Goal: Task Accomplishment & Management: Complete application form

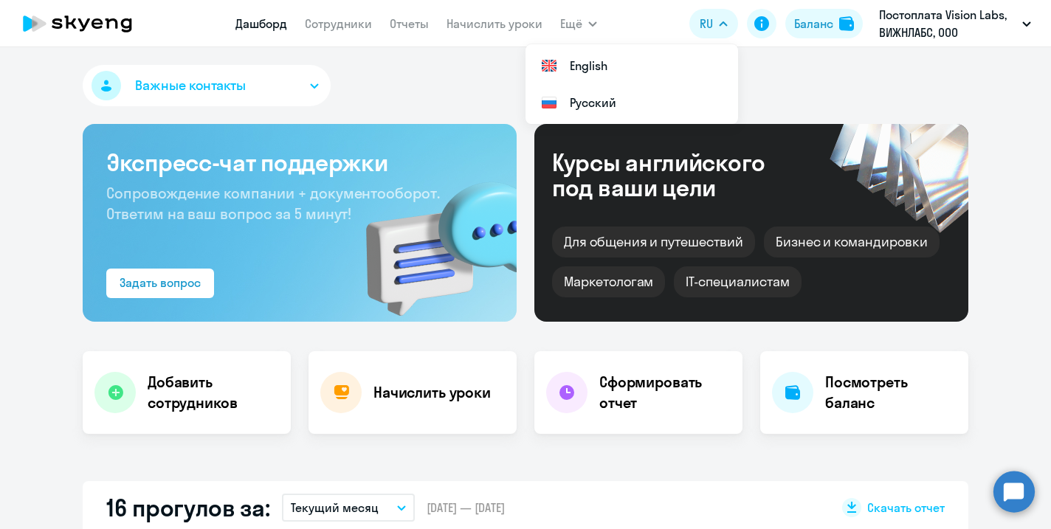
select select "30"
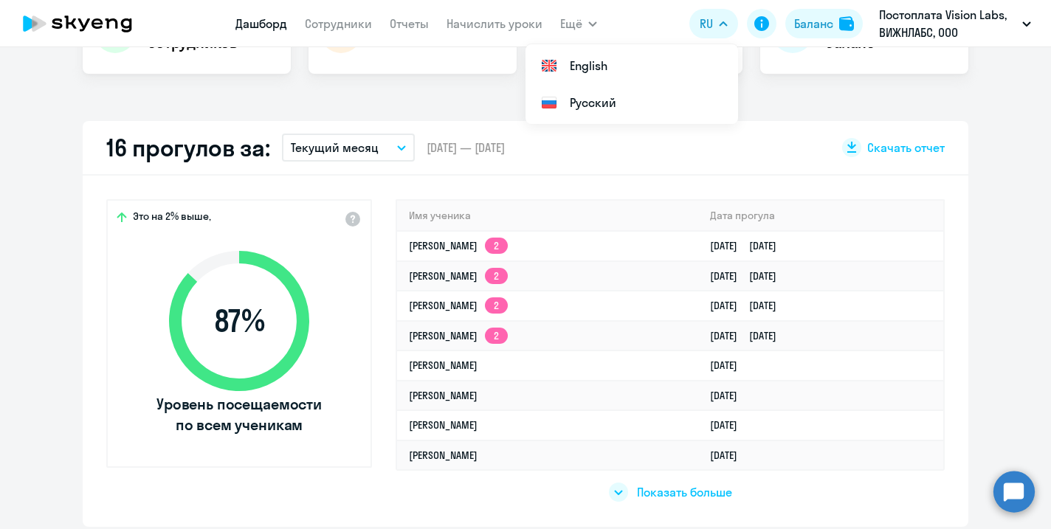
scroll to position [351, 0]
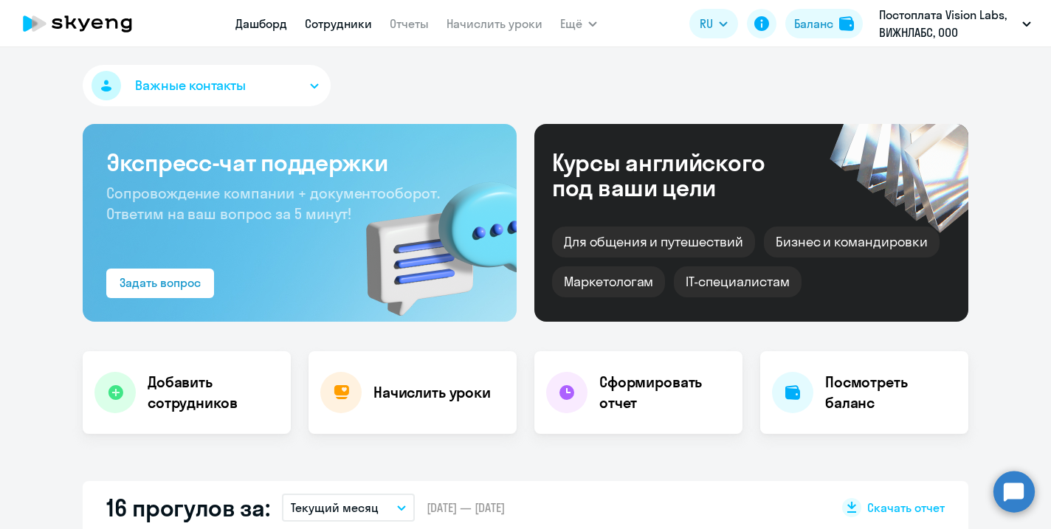
click at [351, 24] on link "Сотрудники" at bounding box center [338, 23] width 67 height 15
select select "30"
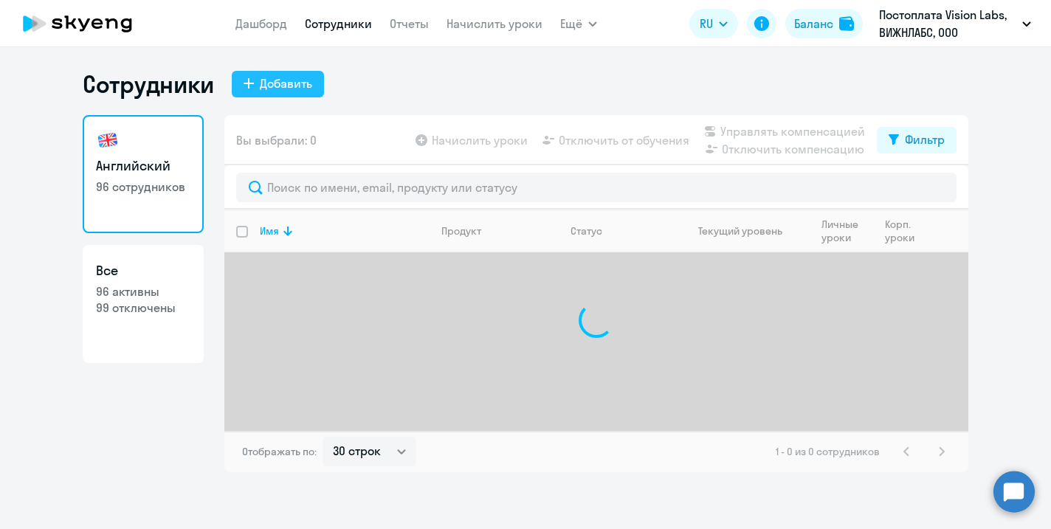
click at [279, 88] on div "Добавить" at bounding box center [286, 84] width 52 height 18
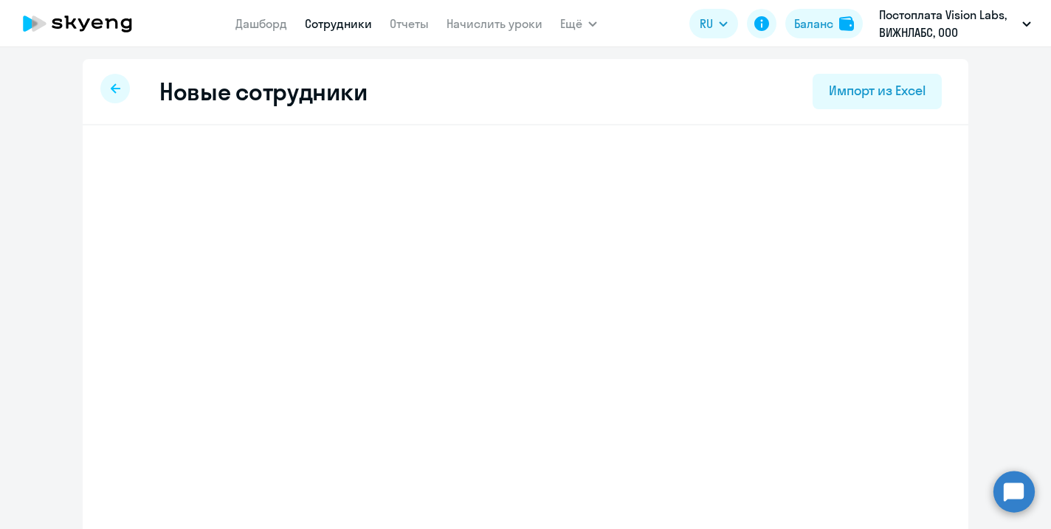
select select "english_adult_not_native_speaker"
select select "3"
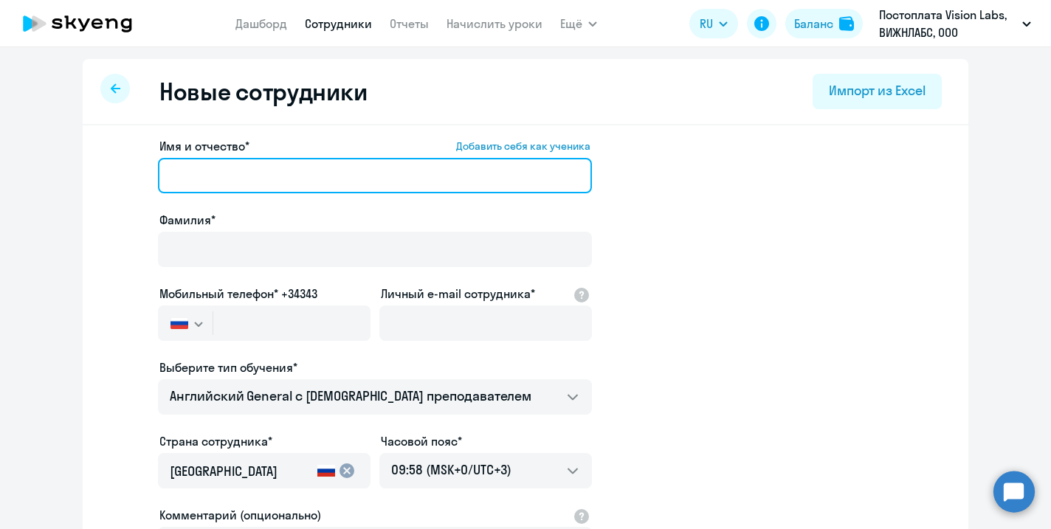
click at [329, 178] on input "Имя и отчество* Добавить себя как ученика" at bounding box center [375, 175] width 434 height 35
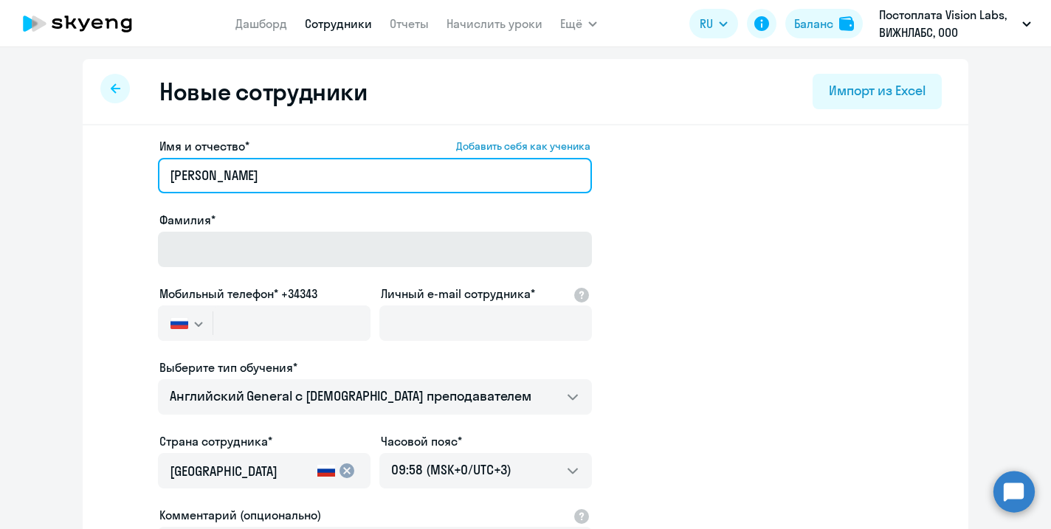
type input "Александр"
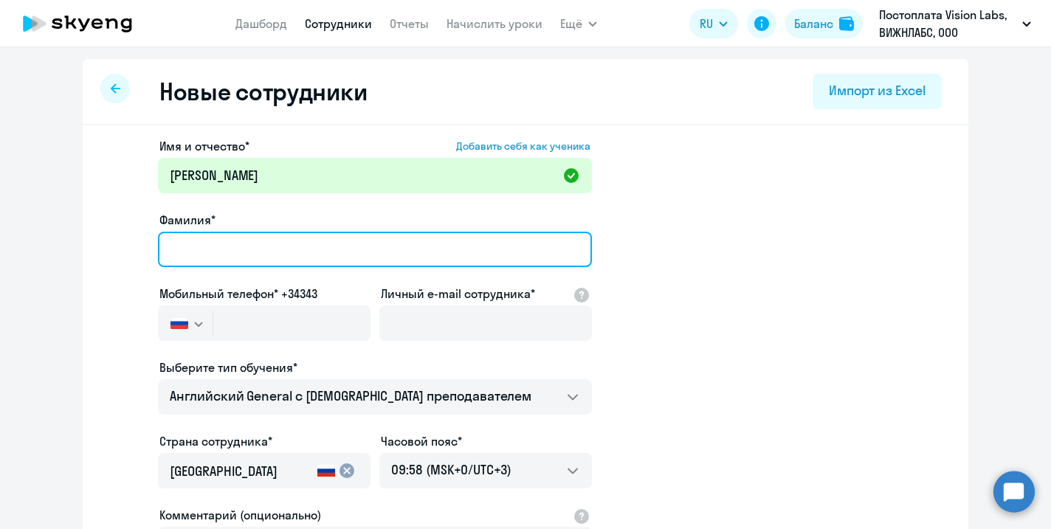
click at [272, 251] on input "Фамилия*" at bounding box center [375, 249] width 434 height 35
type input "Федоров"
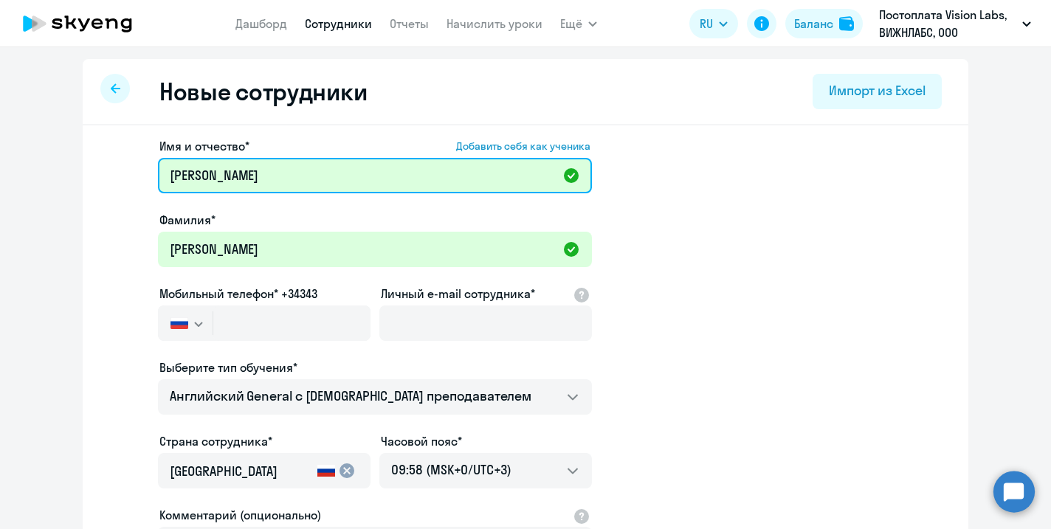
click at [301, 173] on input "Александр" at bounding box center [375, 175] width 434 height 35
paste input "Валерьевич"
type input "Александр Валерьевич"
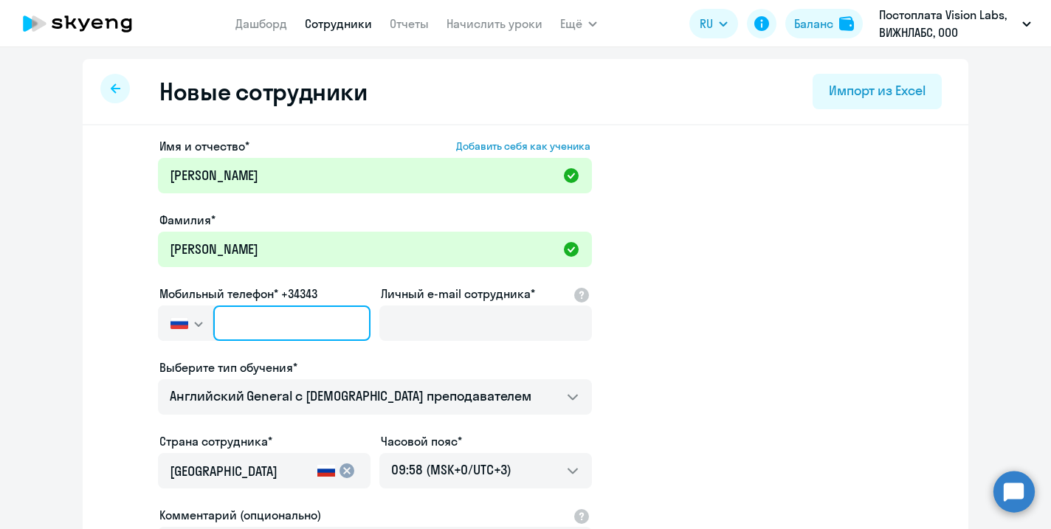
click at [304, 328] on input "text" at bounding box center [291, 323] width 157 height 35
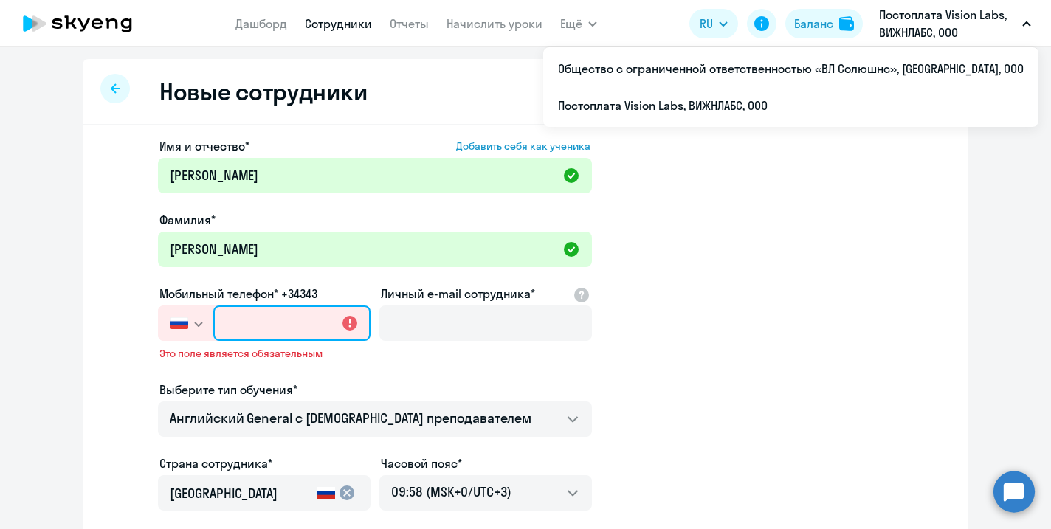
paste input "+7 903 302-50-00"
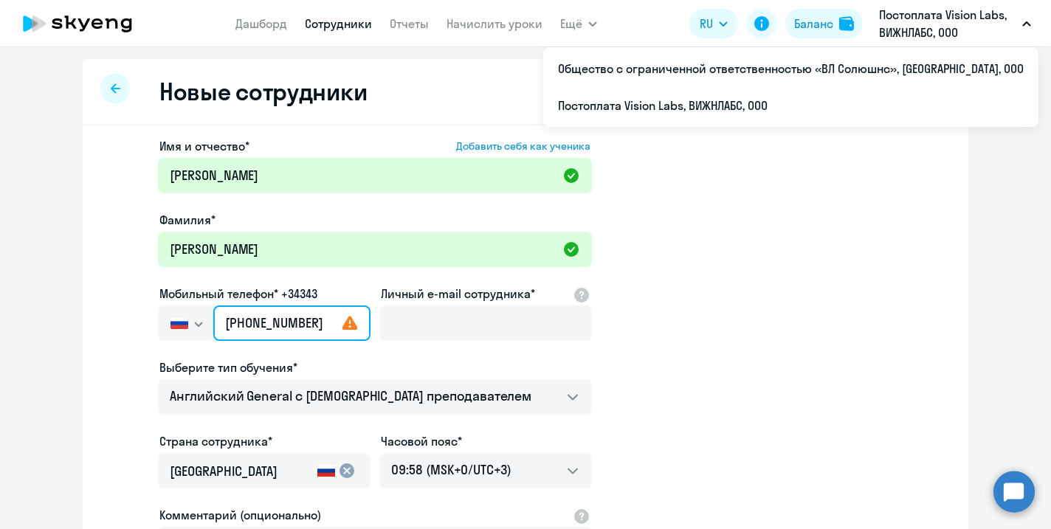
type input "+7 903 302-50-00"
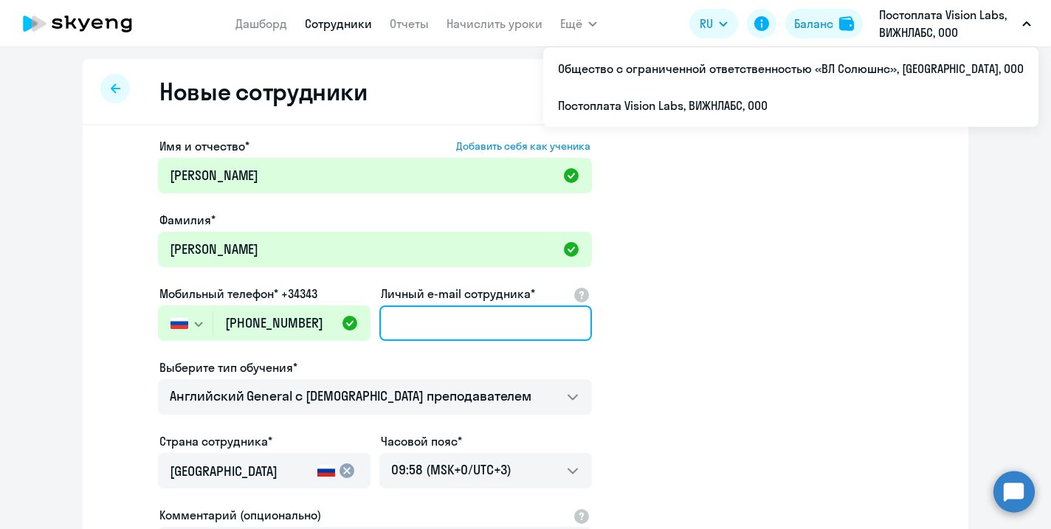
click at [464, 332] on input "Личный e-mail сотрудника*" at bounding box center [486, 323] width 213 height 35
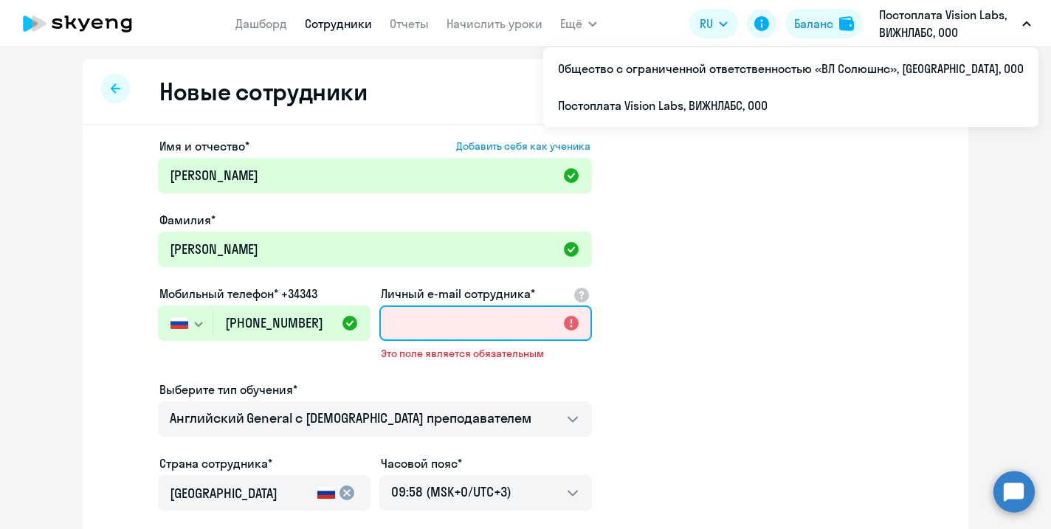
paste input "a.fedorov@visionlabs.ai"
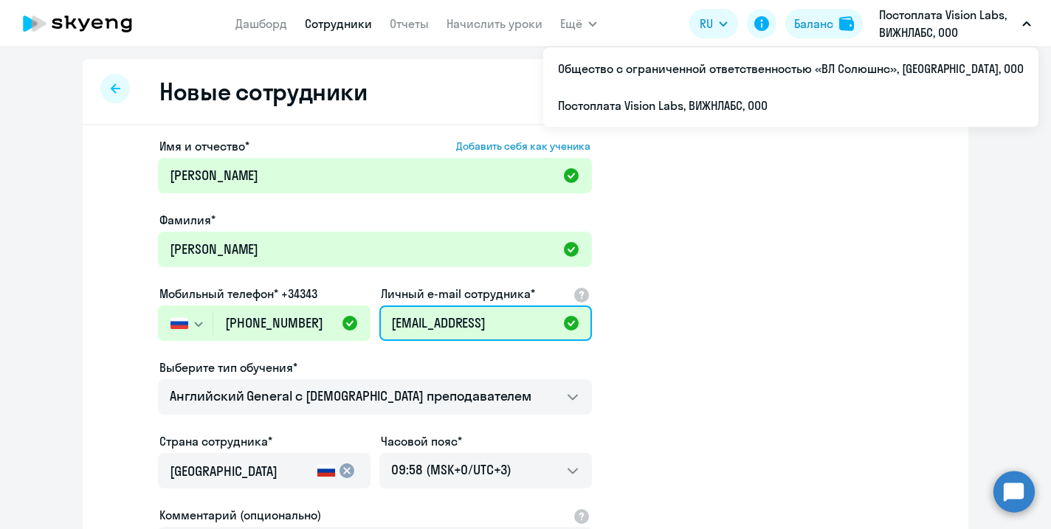
type input "a.fedorov@visionlabs.ai"
click at [693, 436] on app-new-student-form "Имя и отчество* Добавить себя как ученика Александр Валерьевич Фамилия* Федоров…" at bounding box center [525, 400] width 839 height 526
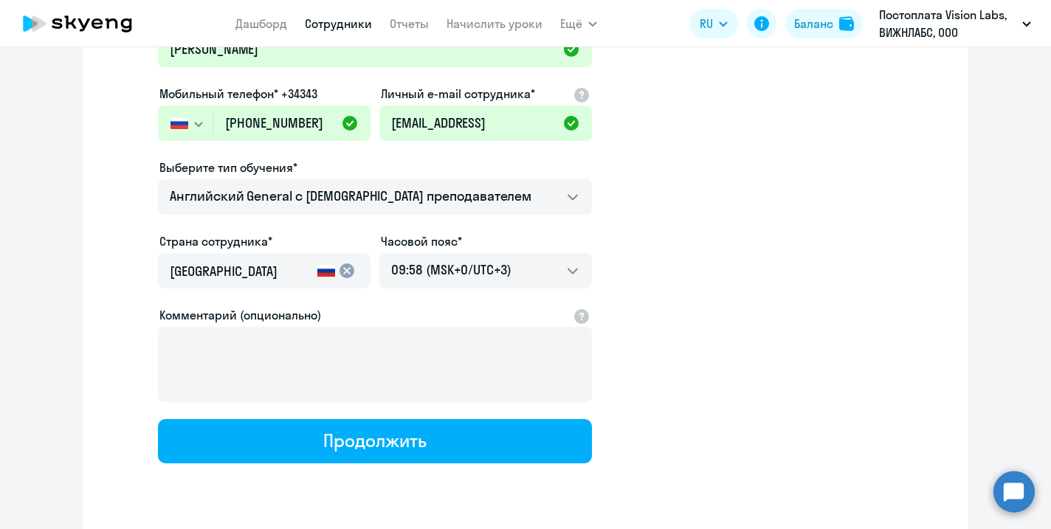
scroll to position [244, 0]
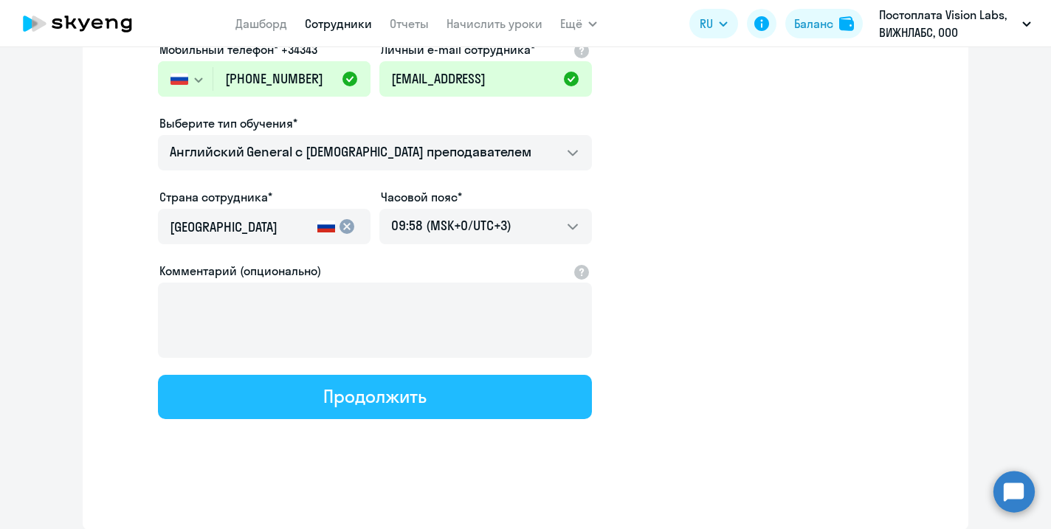
click at [537, 382] on button "Продолжить" at bounding box center [375, 397] width 434 height 44
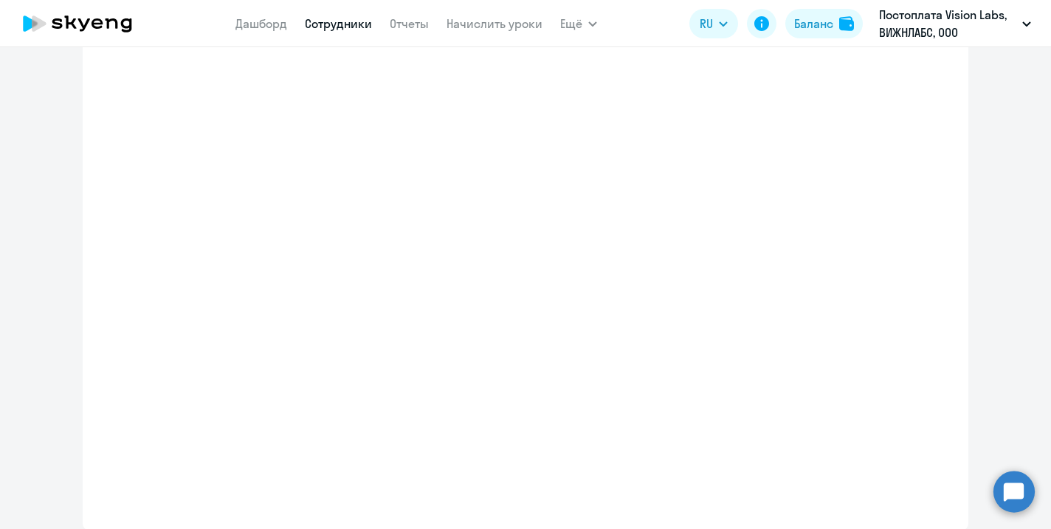
scroll to position [329, 0]
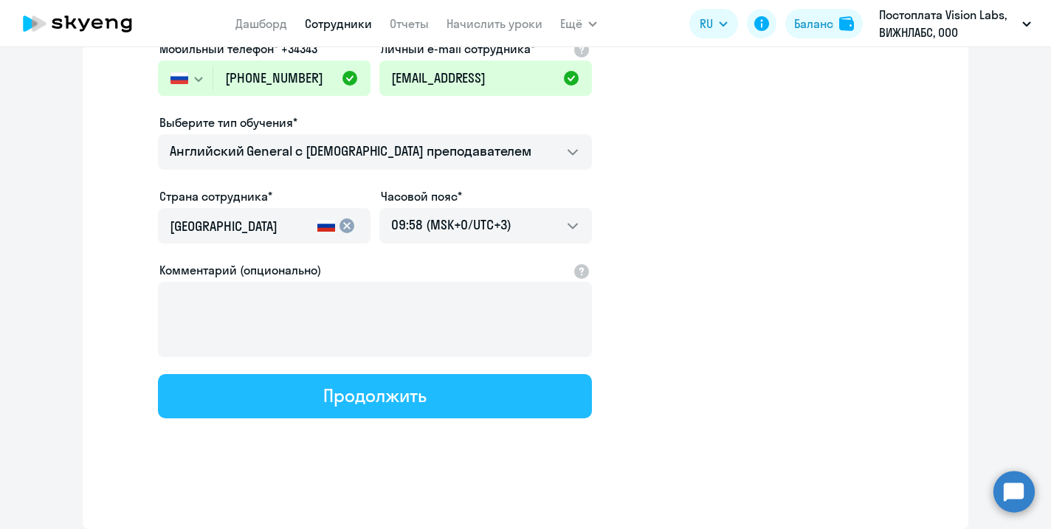
select select "english_adult_not_native_speaker"
select select "3"
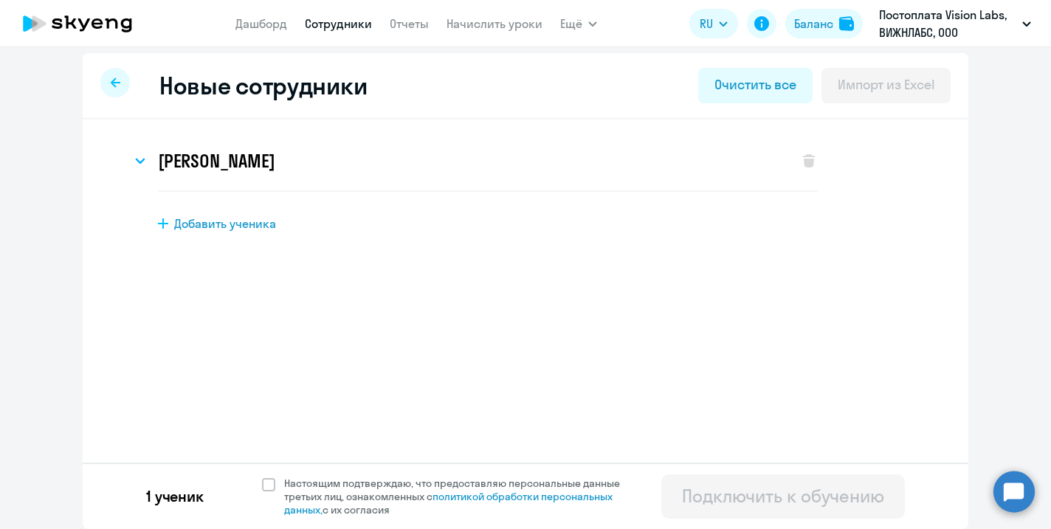
scroll to position [0, 0]
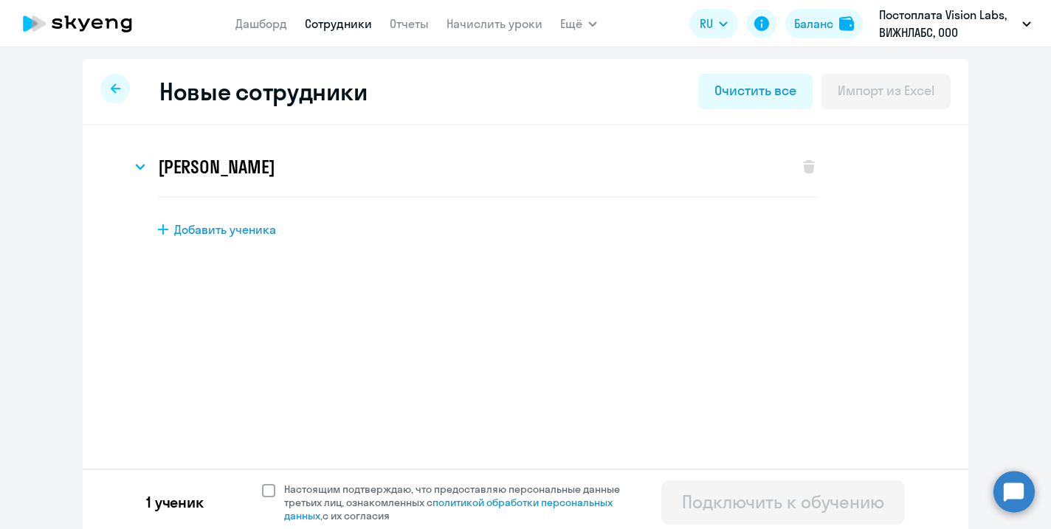
click at [265, 491] on span at bounding box center [268, 490] width 13 height 13
click at [262, 483] on input "Настоящим подтверждаю, что предоставляю персональные данные третьих лиц, ознако…" at bounding box center [261, 482] width 1 height 1
checkbox input "true"
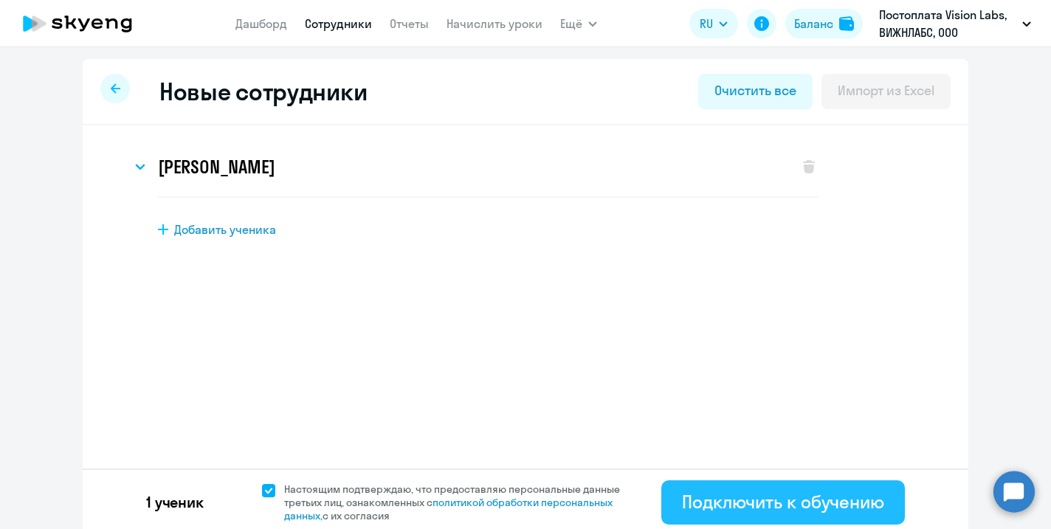
click at [732, 509] on div "Подключить к обучению" at bounding box center [783, 502] width 202 height 24
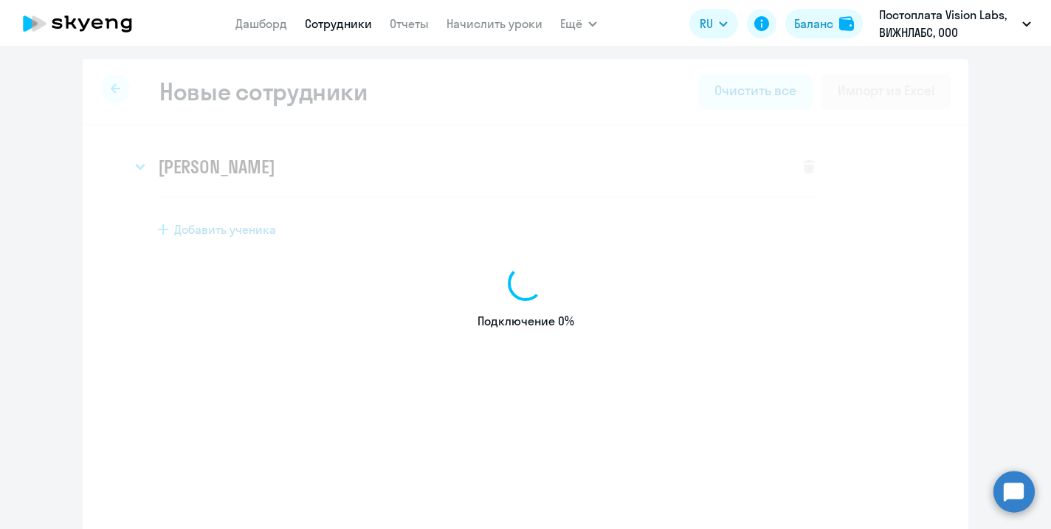
select select "english_adult_not_native_speaker"
select select "3"
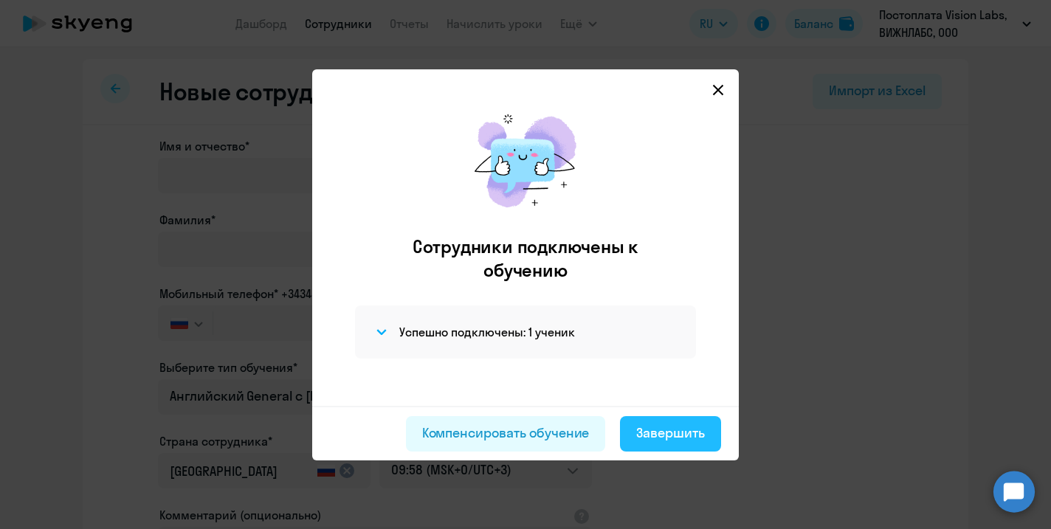
click at [696, 431] on div "Завершить" at bounding box center [670, 433] width 69 height 19
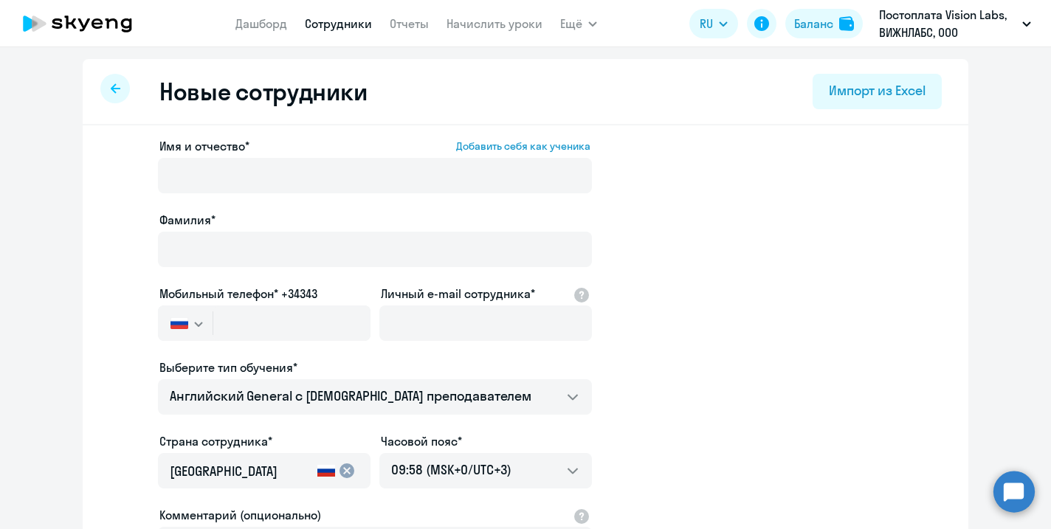
select select "30"
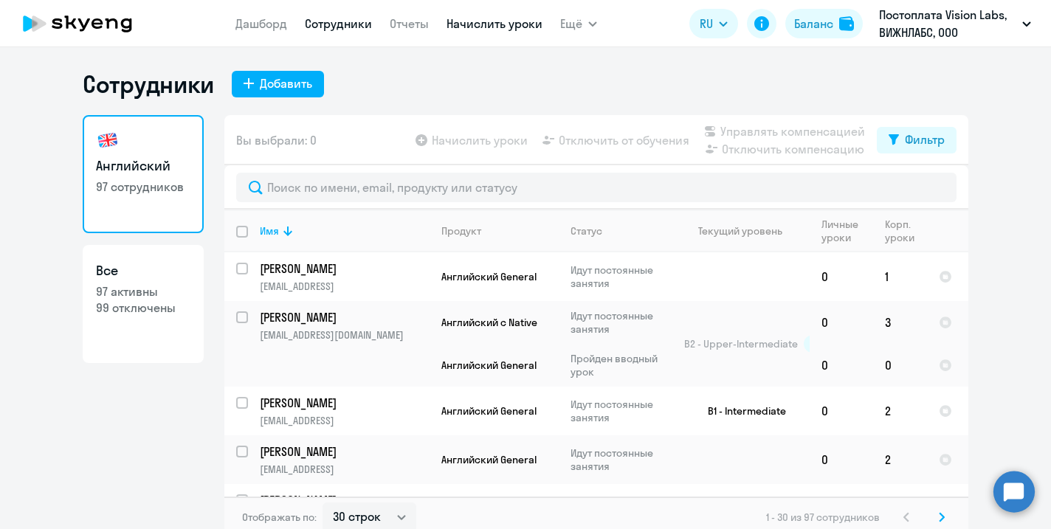
click at [480, 30] on link "Начислить уроки" at bounding box center [495, 23] width 96 height 15
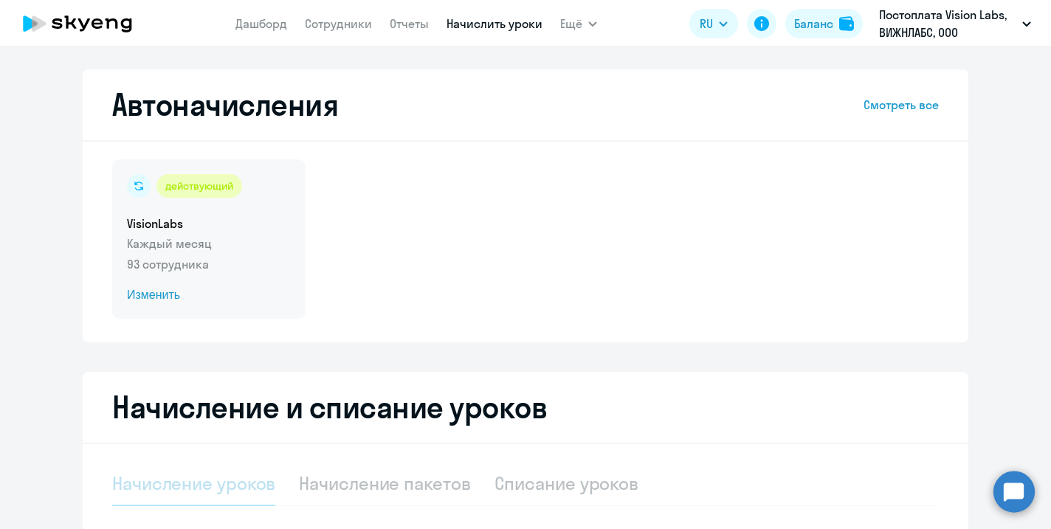
select select "10"
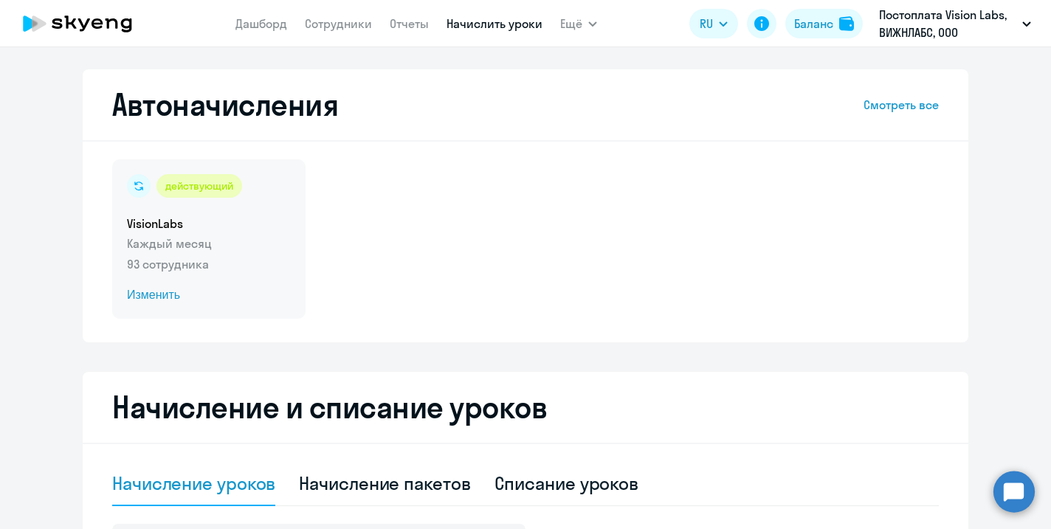
click at [165, 293] on span "Изменить" at bounding box center [209, 295] width 164 height 18
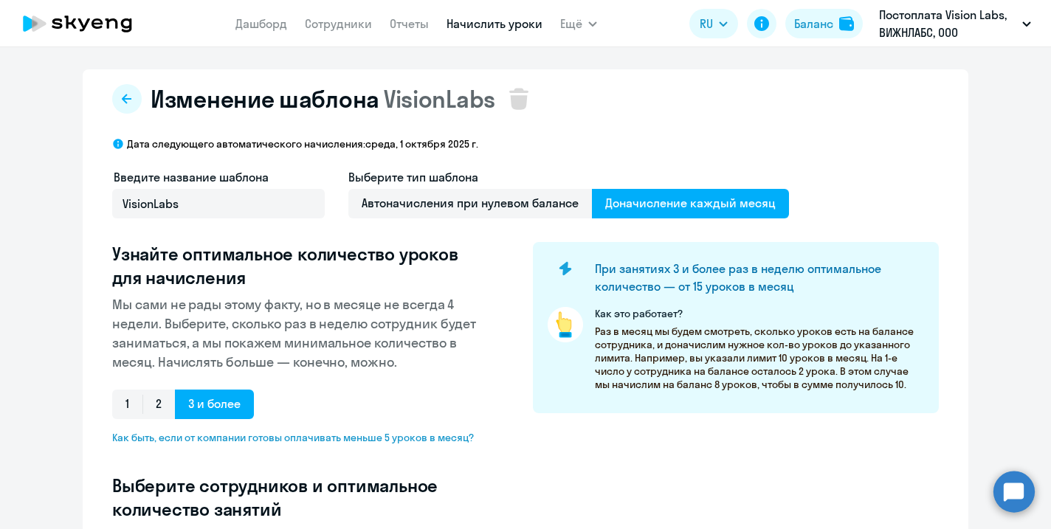
select select "10"
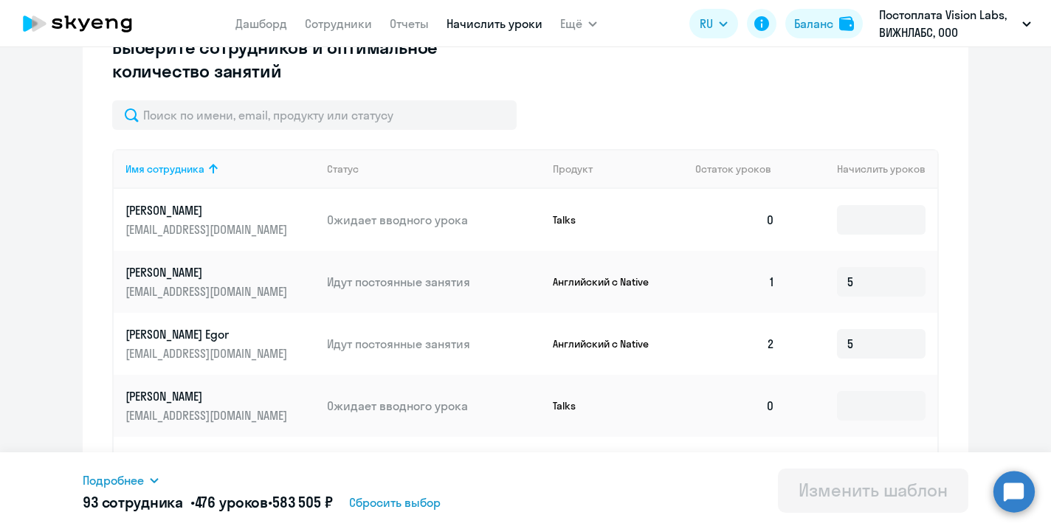
scroll to position [431, 0]
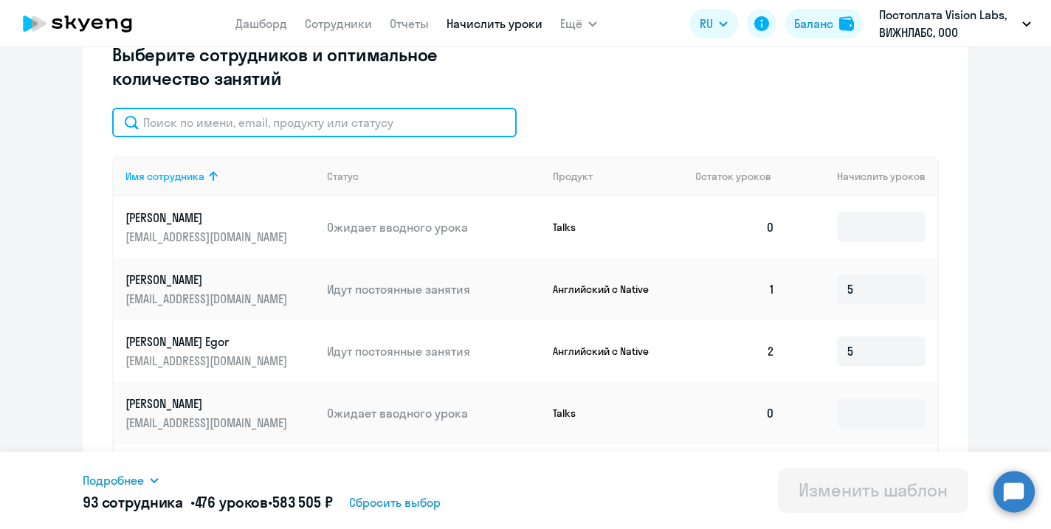
click at [279, 126] on input "text" at bounding box center [314, 123] width 405 height 30
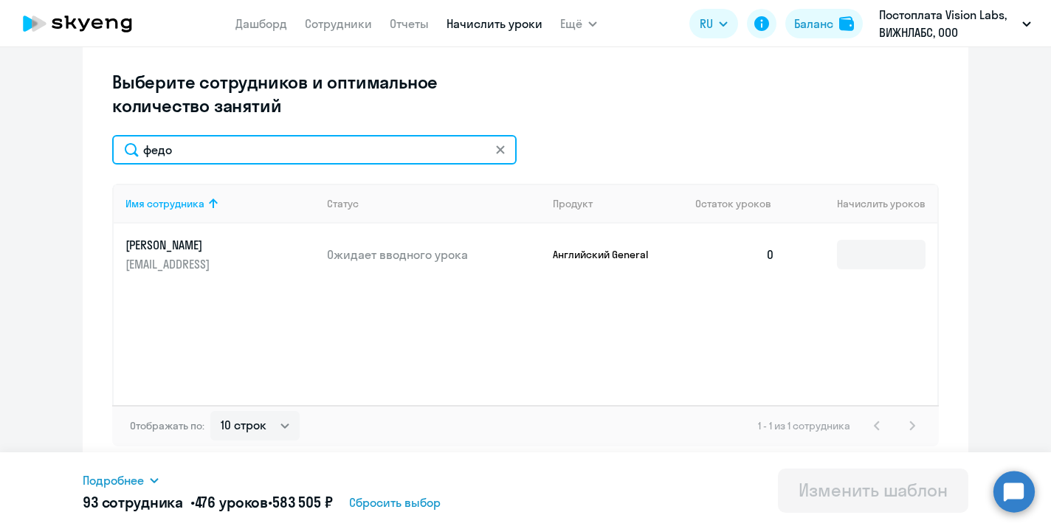
scroll to position [404, 0]
type input "федо"
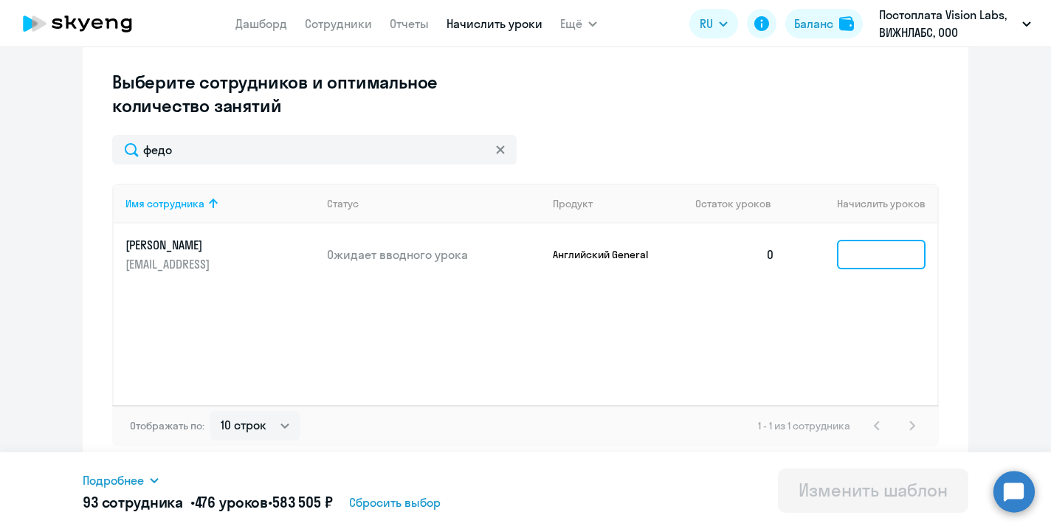
click at [880, 253] on input at bounding box center [881, 255] width 89 height 30
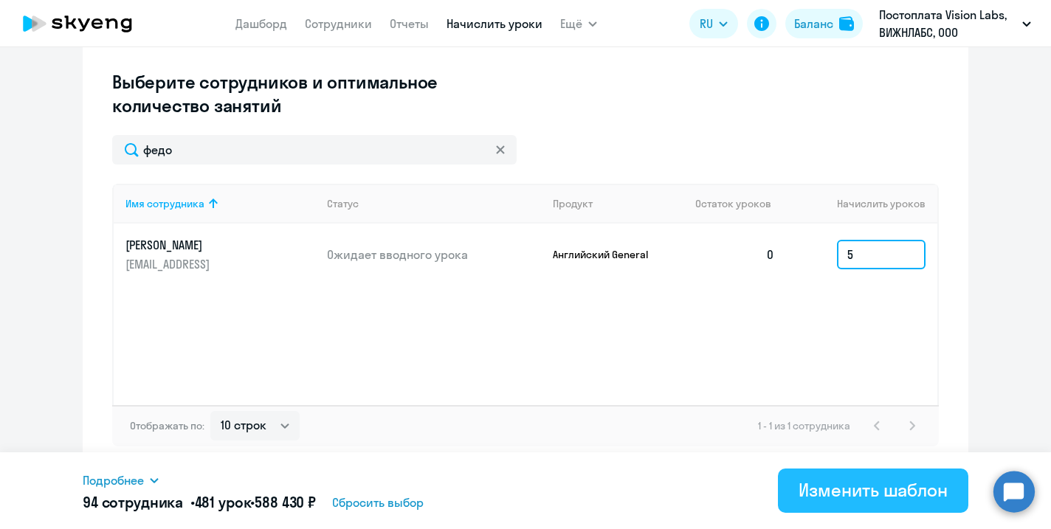
type input "5"
click at [865, 477] on button "Изменить шаблон" at bounding box center [873, 491] width 190 height 44
